Goal: Information Seeking & Learning: Learn about a topic

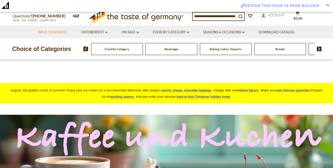
click at [48, 32] on link "Back to School" at bounding box center [52, 33] width 28 height 6
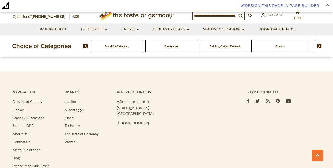
scroll to position [974, 0]
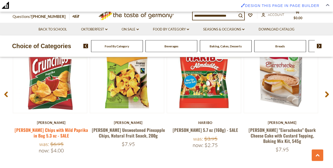
scroll to position [496, 0]
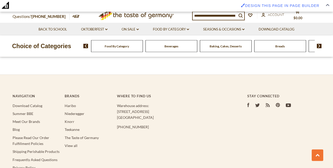
scroll to position [966, 0]
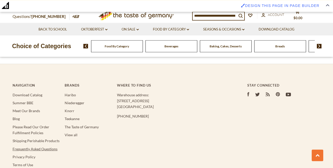
scroll to position [969, 0]
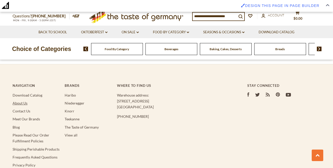
scroll to position [977, 0]
click at [22, 101] on link "About Us" at bounding box center [20, 103] width 15 height 4
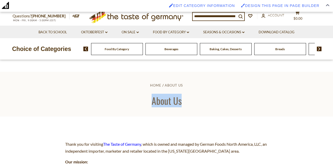
drag, startPoint x: 152, startPoint y: 100, endPoint x: 181, endPoint y: 103, distance: 29.4
click at [181, 103] on h1 "About Us" at bounding box center [166, 101] width 301 height 12
copy h1 "About Us"
